Goal: Find specific page/section: Find specific page/section

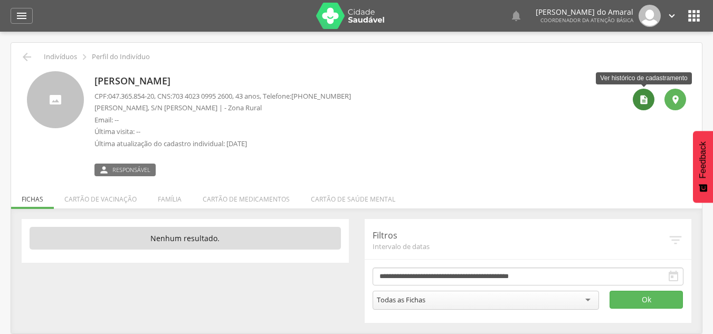
click at [649, 100] on icon "" at bounding box center [644, 100] width 11 height 11
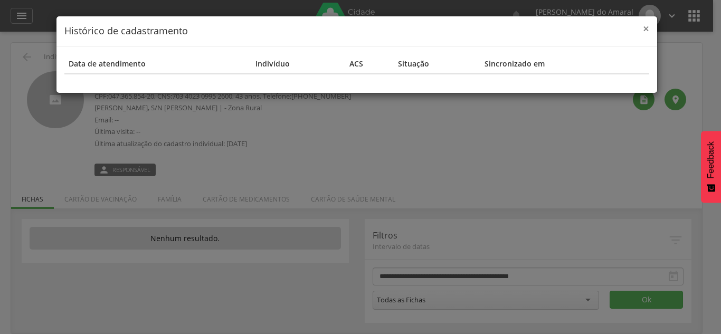
click at [644, 25] on span "×" at bounding box center [646, 28] width 6 height 15
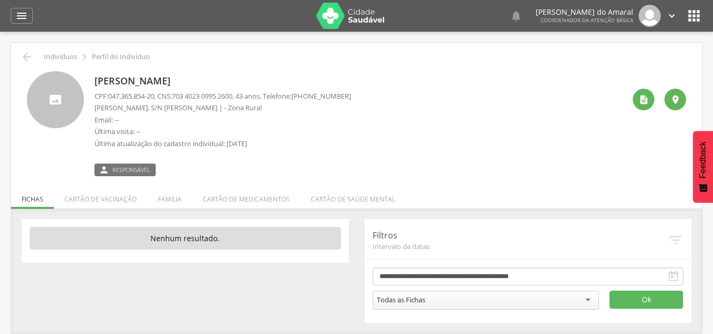
scroll to position [32, 0]
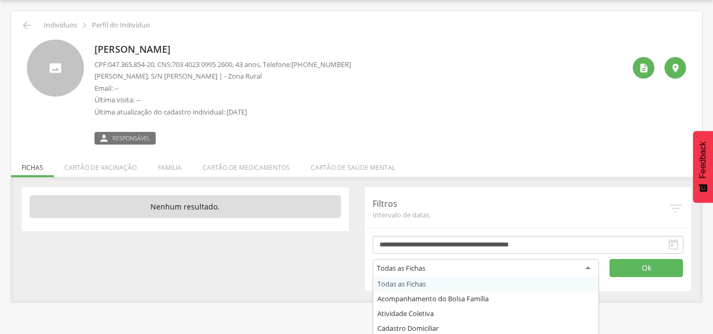
click at [587, 263] on div "Todas as Fichas" at bounding box center [486, 268] width 227 height 19
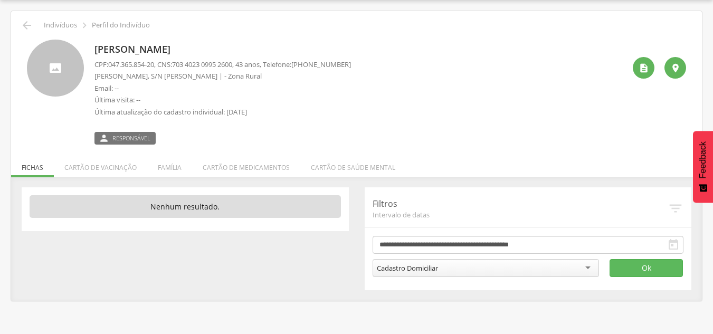
click at [614, 256] on form "**********" at bounding box center [529, 256] width 312 height 41
click at [620, 266] on button "Ok" at bounding box center [647, 268] width 74 height 18
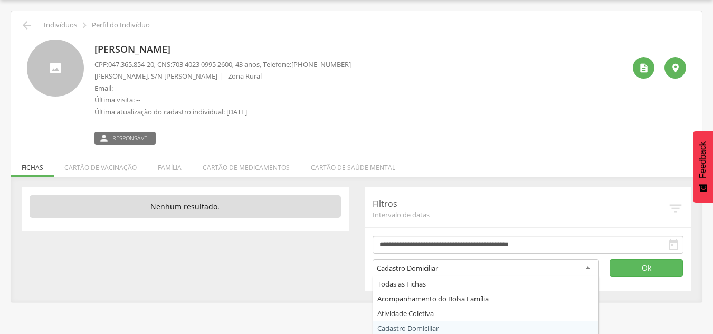
click at [581, 274] on div "Cadastro Domiciliar" at bounding box center [486, 268] width 227 height 19
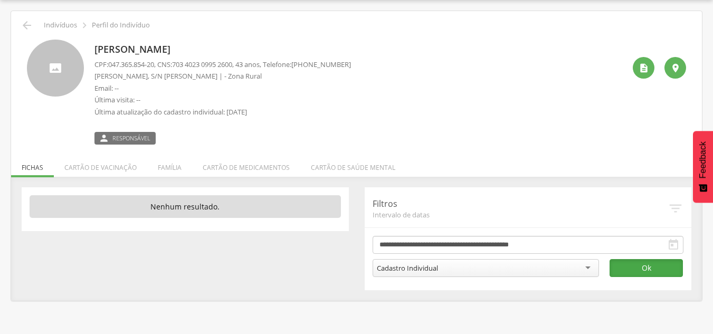
click at [623, 270] on button "Ok" at bounding box center [647, 268] width 74 height 18
click at [139, 142] on span "Responsável" at bounding box center [131, 138] width 38 height 8
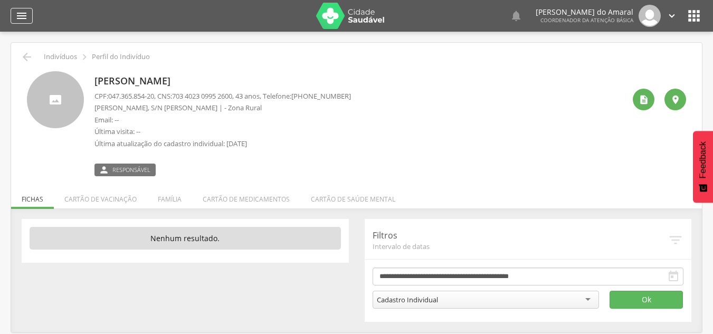
click at [25, 14] on icon "" at bounding box center [21, 16] width 13 height 13
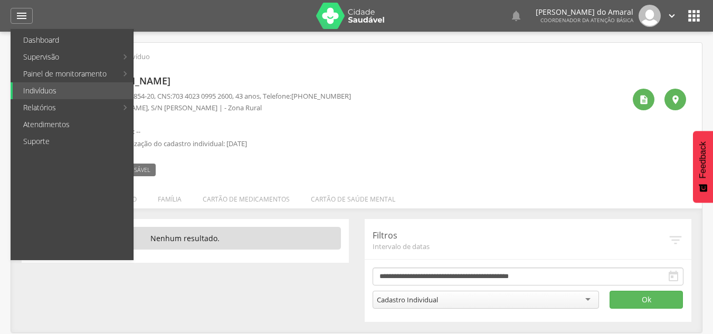
click at [380, 96] on div "[PERSON_NAME] CPF: 047.365.854-20 , CNS: [PHONE_NUMBER] , 43 anos, Telefone: [P…" at bounding box center [360, 123] width 531 height 105
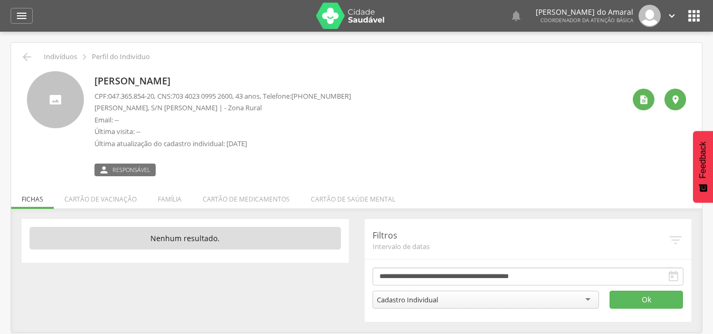
click at [703, 7] on header " Dashboard Supervisão Produtividade Mapa da cidade Ranking App desatualizado Ú…" at bounding box center [356, 16] width 713 height 32
click at [697, 9] on icon "" at bounding box center [694, 15] width 17 height 17
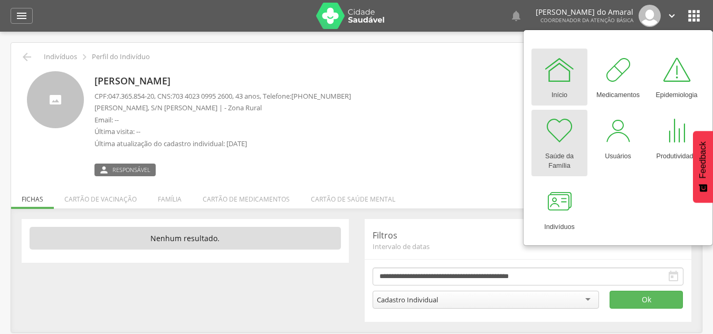
click at [549, 156] on div "Saúde da Família" at bounding box center [559, 159] width 45 height 24
